Goal: Task Accomplishment & Management: Complete application form

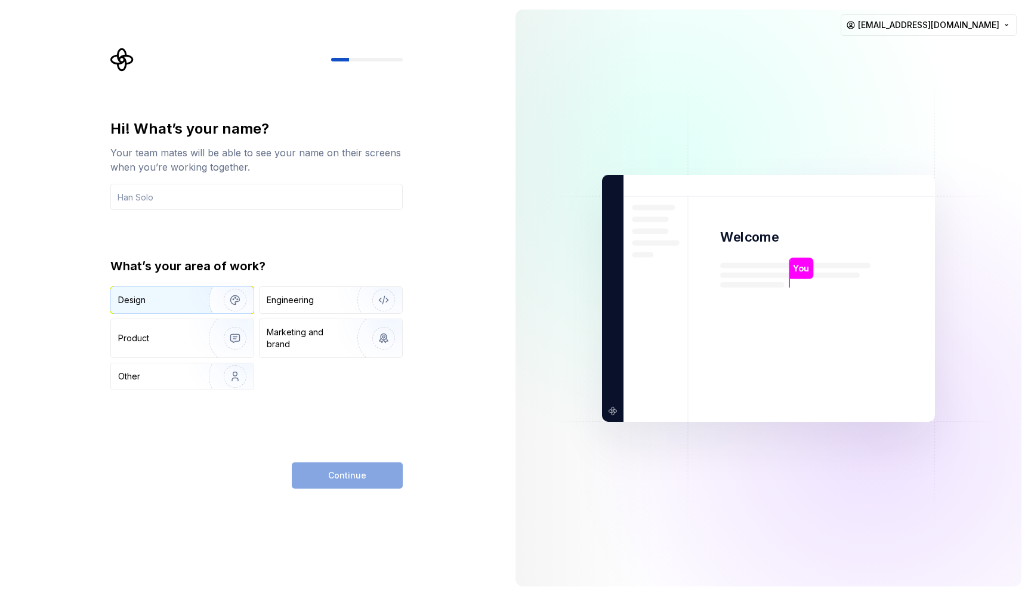
click at [205, 298] on img "button" at bounding box center [227, 300] width 76 height 80
click at [226, 345] on img "button" at bounding box center [227, 338] width 76 height 80
click at [186, 298] on div "Design" at bounding box center [155, 300] width 75 height 12
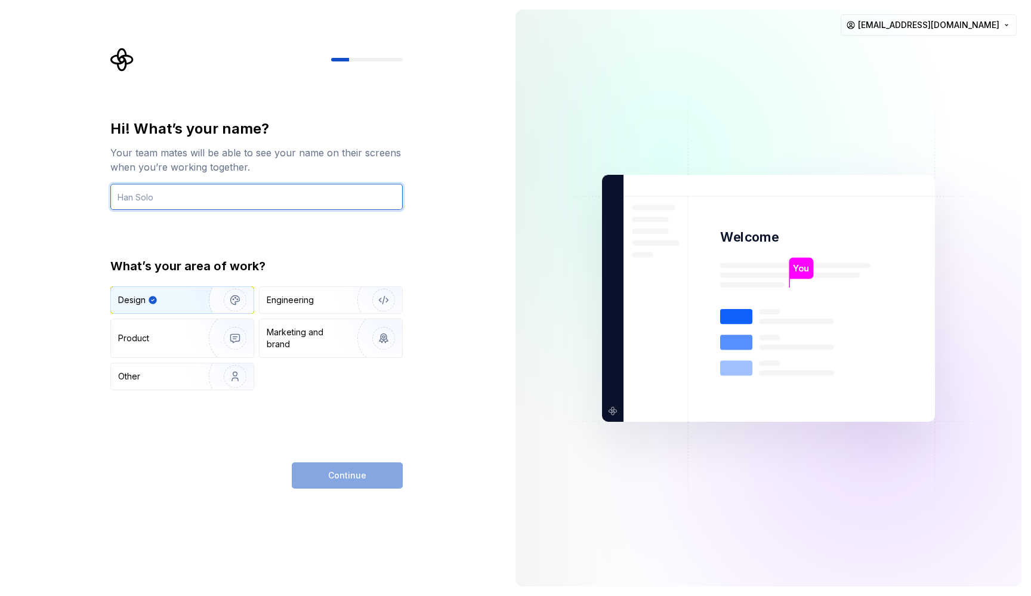
click at [217, 203] on input "text" at bounding box center [256, 197] width 292 height 26
type input "Ankur"
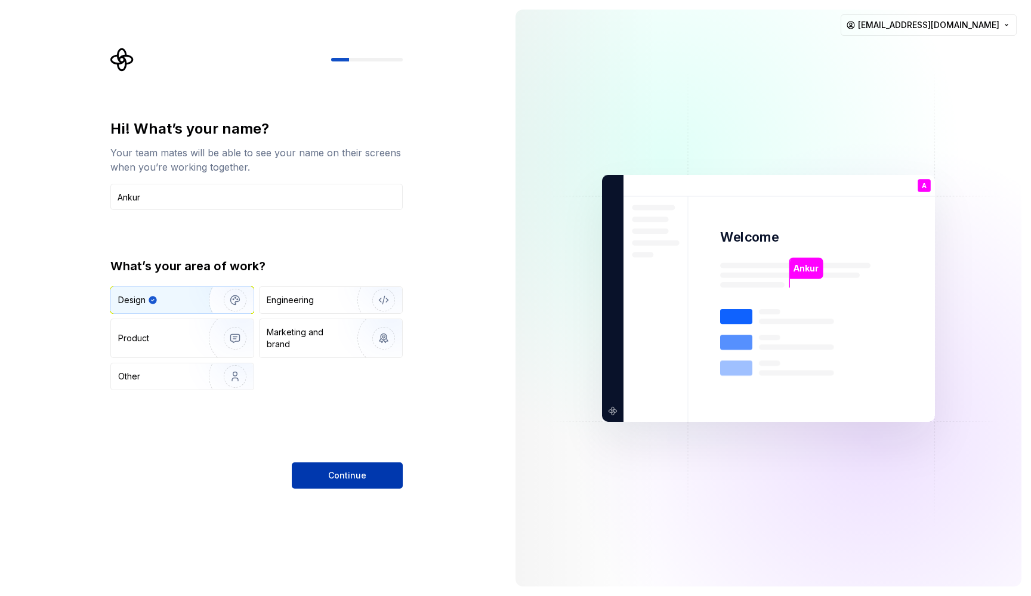
click at [362, 481] on button "Continue" at bounding box center [347, 475] width 111 height 26
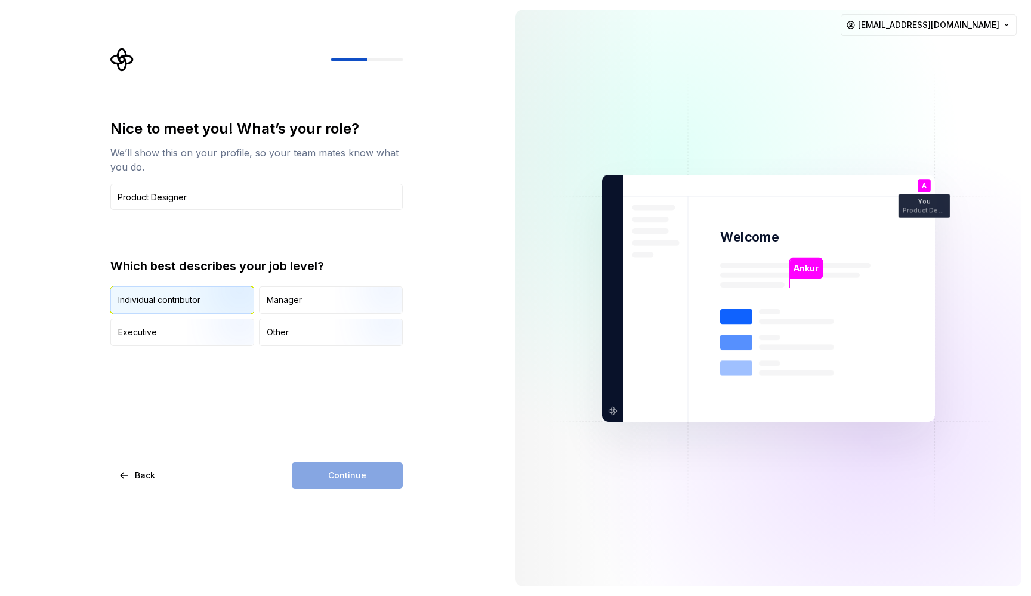
type input "Product Designer"
click at [190, 304] on img "button" at bounding box center [225, 315] width 76 height 80
click at [352, 475] on span "Continue" at bounding box center [347, 475] width 38 height 12
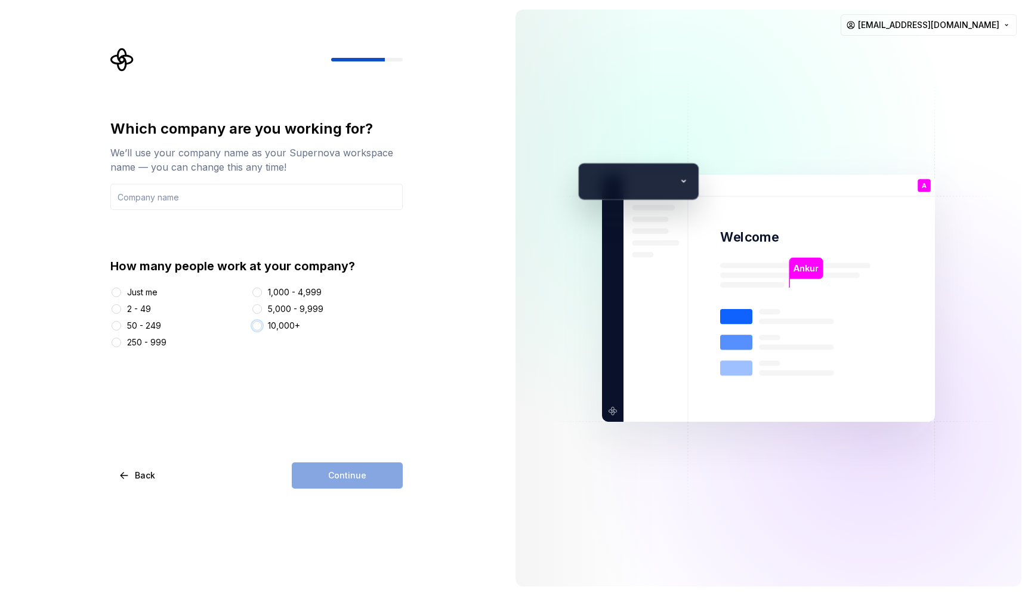
click at [257, 329] on button "10,000+" at bounding box center [257, 326] width 10 height 10
click at [205, 196] on input "text" at bounding box center [256, 197] width 292 height 26
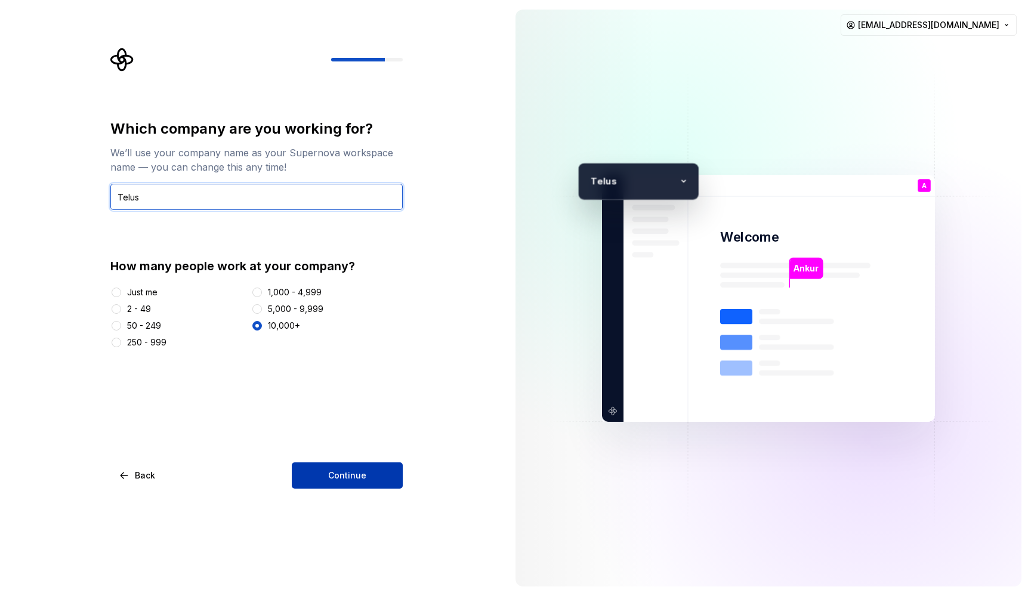
type input "Telus"
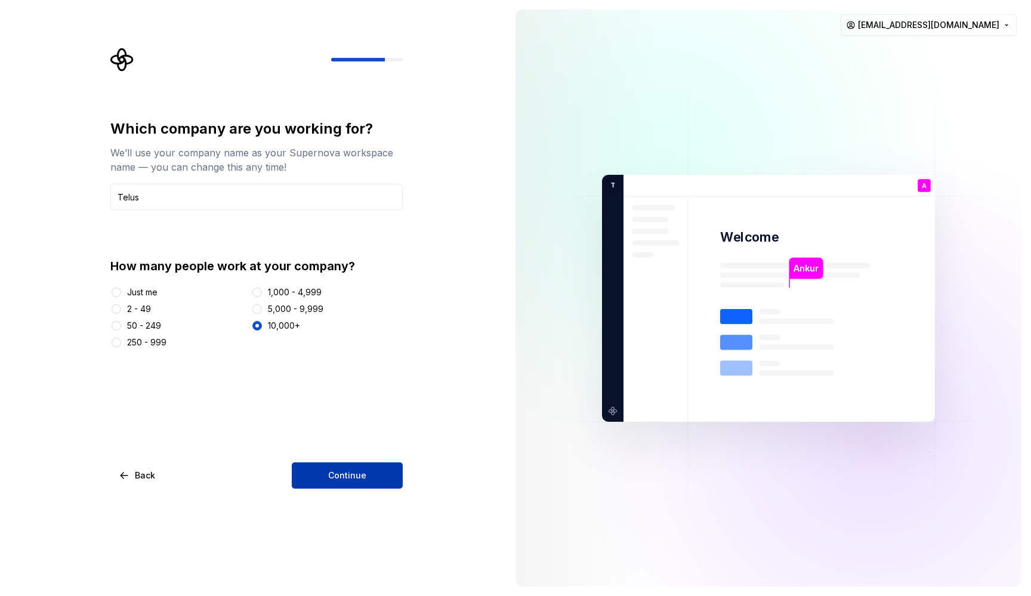
click at [337, 472] on span "Continue" at bounding box center [347, 475] width 38 height 12
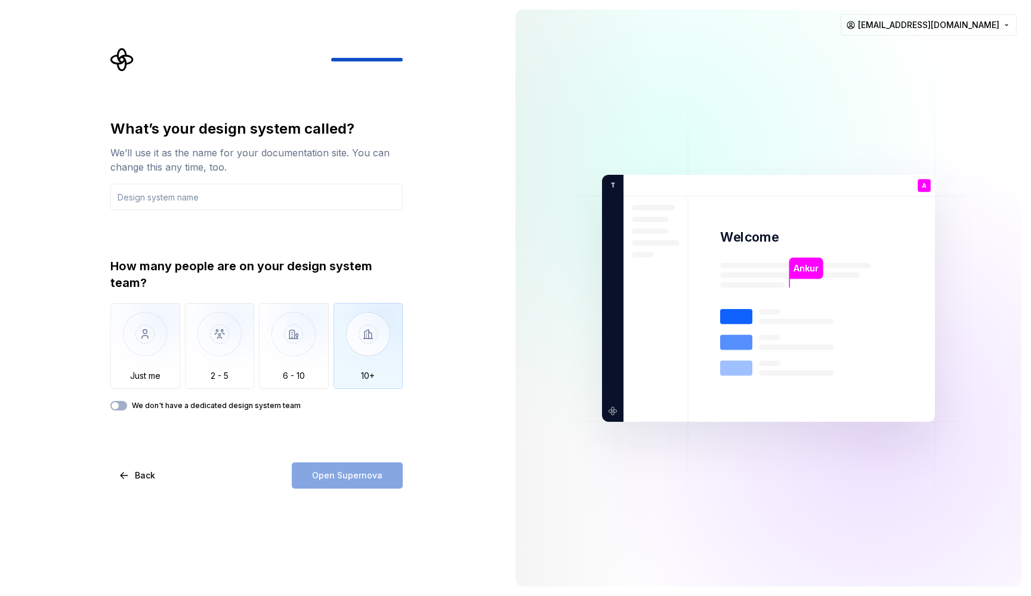
click at [374, 351] on img "button" at bounding box center [368, 343] width 70 height 80
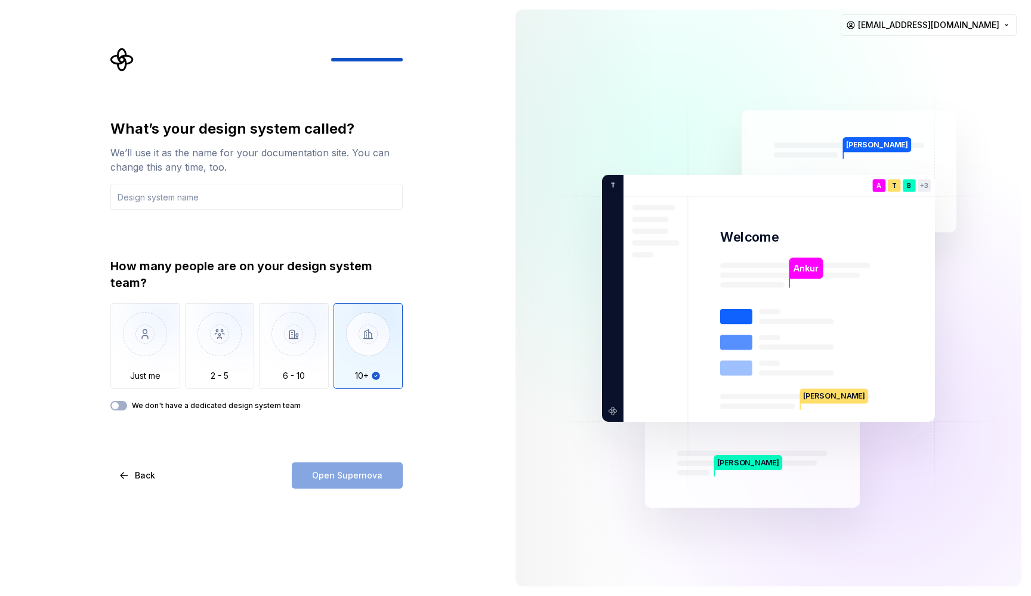
click at [265, 451] on div "What’s your design system called? We’ll use it as the name for your documentati…" at bounding box center [256, 303] width 292 height 369
click at [245, 192] on input "text" at bounding box center [256, 197] width 292 height 26
click at [123, 407] on button "We don't have a dedicated design system team" at bounding box center [118, 406] width 17 height 10
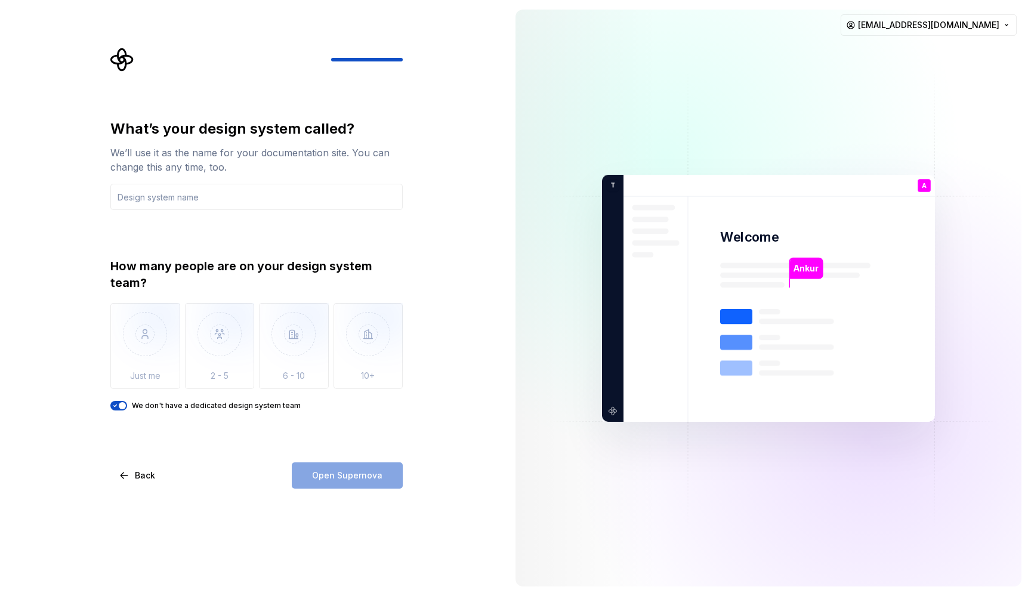
click at [106, 407] on div "What’s your design system called? We’ll use it as the name for your documentati…" at bounding box center [260, 268] width 314 height 441
click at [120, 409] on button "We don't have a dedicated design system team" at bounding box center [118, 406] width 17 height 10
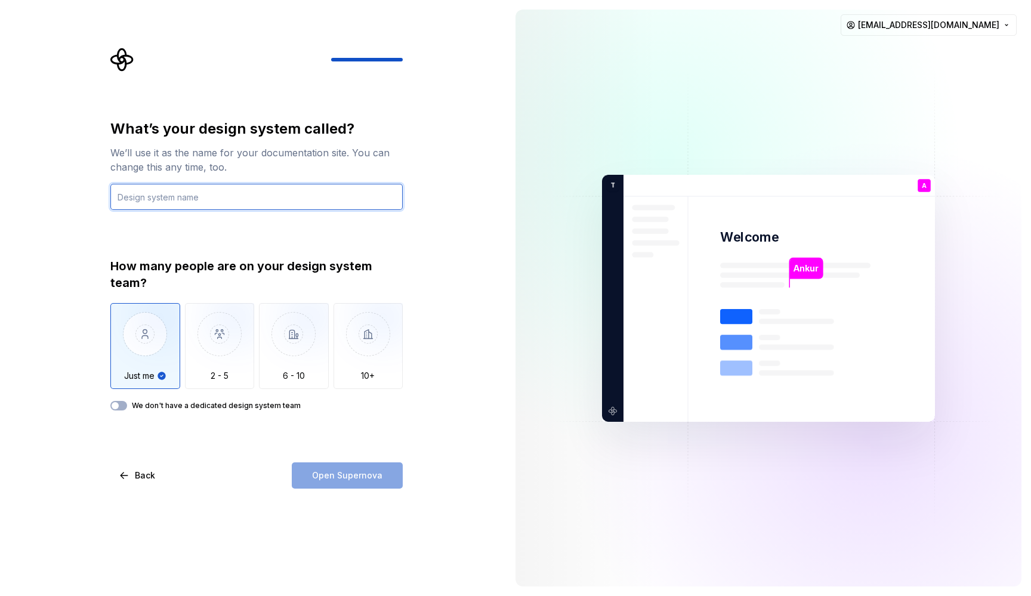
click at [204, 197] on input "text" at bounding box center [256, 197] width 292 height 26
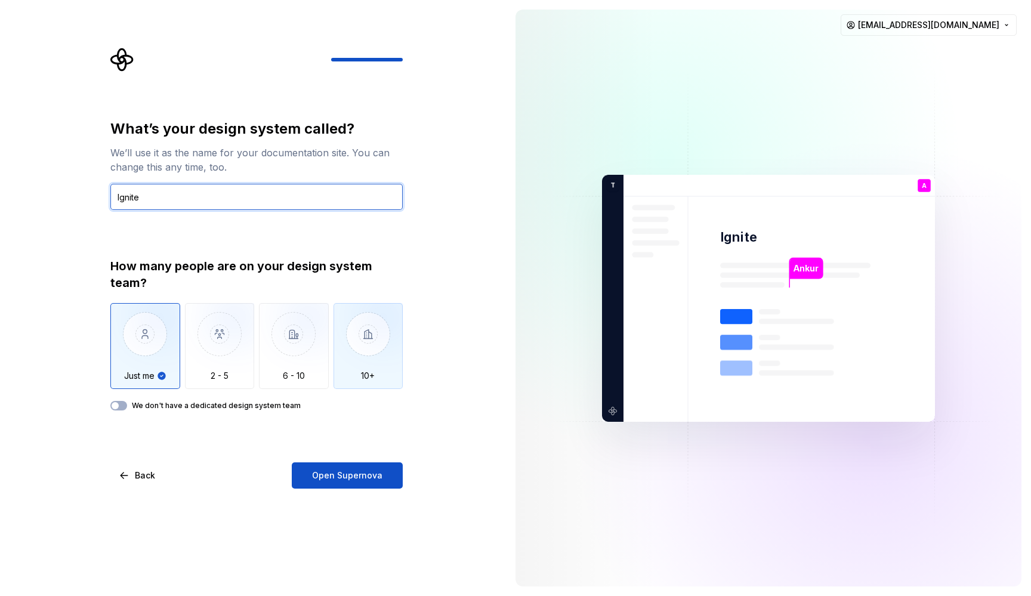
type input "Ignite"
click at [376, 350] on img "button" at bounding box center [368, 343] width 70 height 80
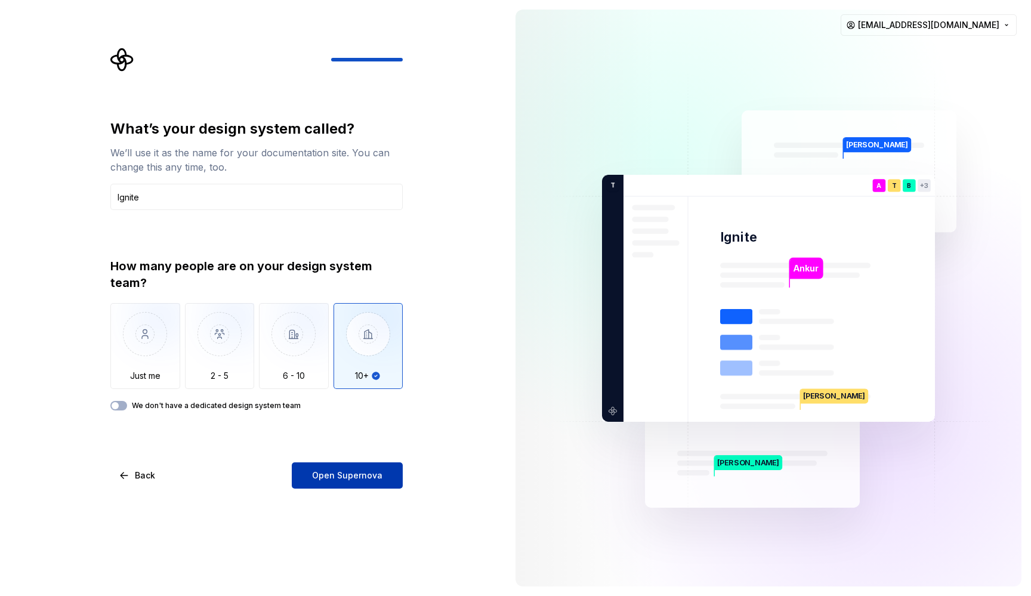
click at [381, 468] on button "Open Supernova" at bounding box center [347, 475] width 111 height 26
